Goal: Task Accomplishment & Management: Manage account settings

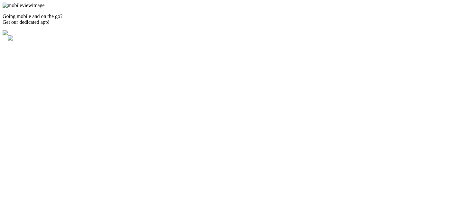
type input "402"
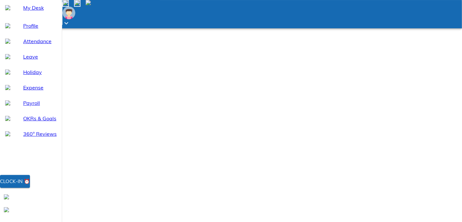
click at [25, 30] on span "Profile" at bounding box center [39, 26] width 33 height 8
click at [35, 45] on span "Attendance" at bounding box center [39, 41] width 33 height 8
select select "8"
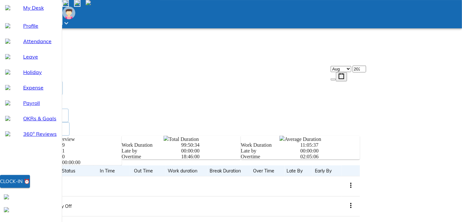
scroll to position [198, 0]
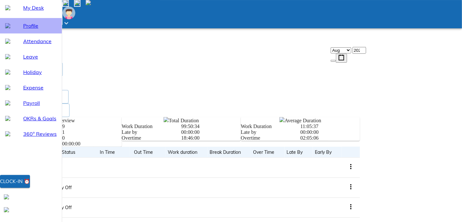
click at [28, 30] on span "Profile" at bounding box center [39, 26] width 33 height 8
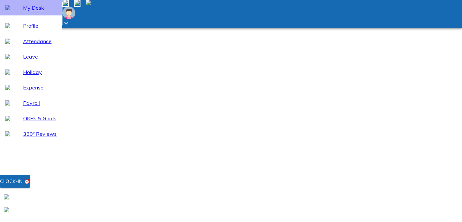
click at [32, 12] on span "My Desk" at bounding box center [39, 8] width 33 height 8
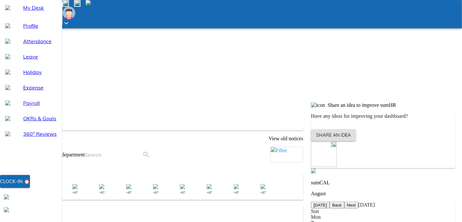
scroll to position [177, 0]
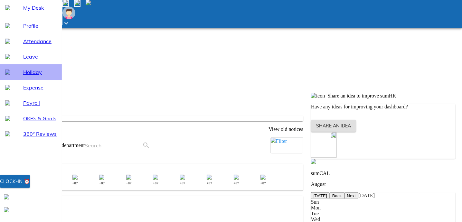
click at [27, 76] on span "Holiday" at bounding box center [39, 72] width 33 height 8
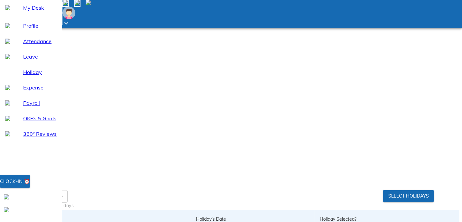
scroll to position [85, 0]
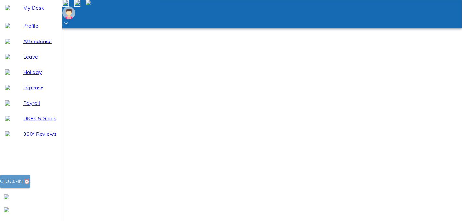
click at [30, 186] on span "Clock-in ⏰" at bounding box center [15, 181] width 30 height 8
